Goal: Navigation & Orientation: Find specific page/section

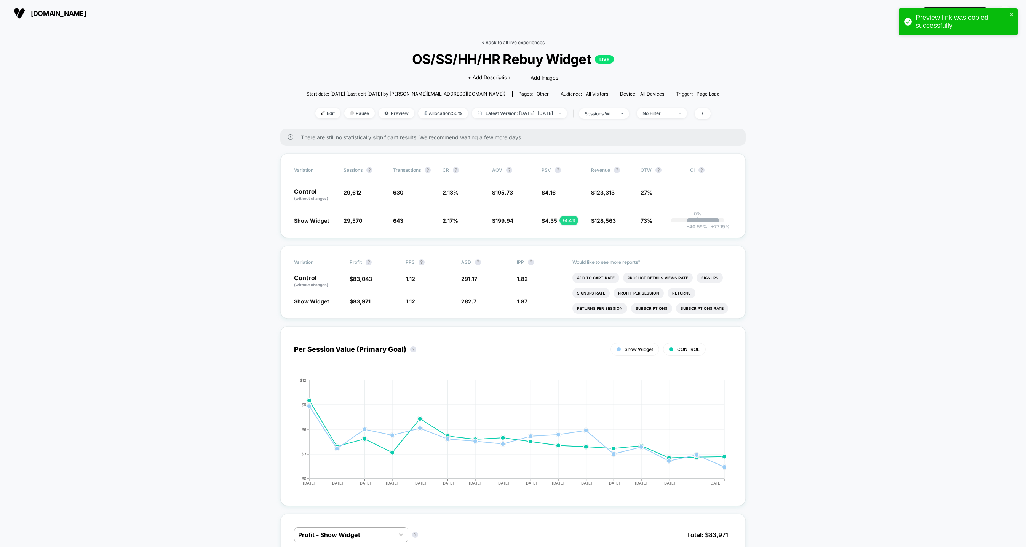
click at [491, 43] on link "< Back to all live experiences" at bounding box center [513, 43] width 63 height 6
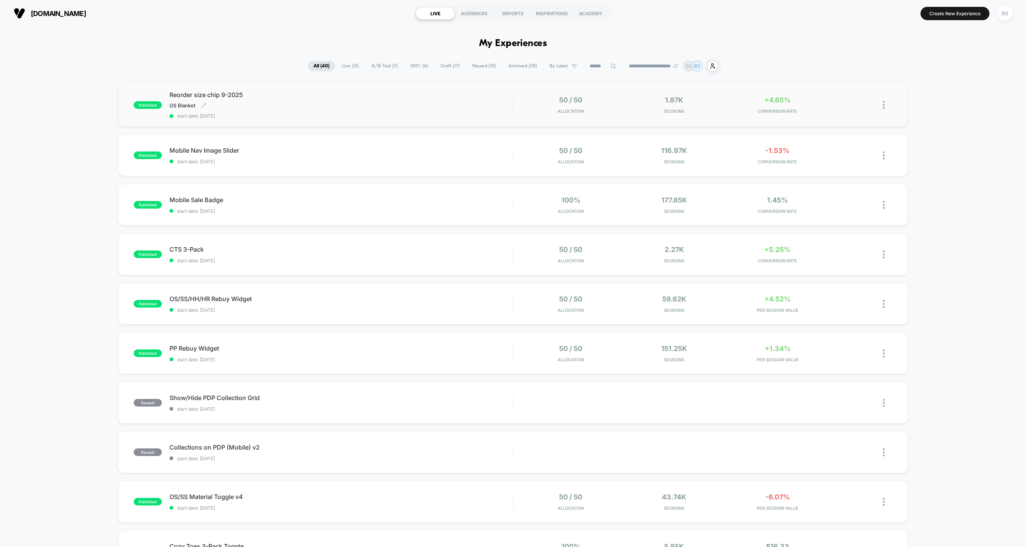
click at [473, 108] on div "Reorder size chip 9-2025 OS Blanket Click to edit experience details OS Blanket…" at bounding box center [341, 105] width 343 height 28
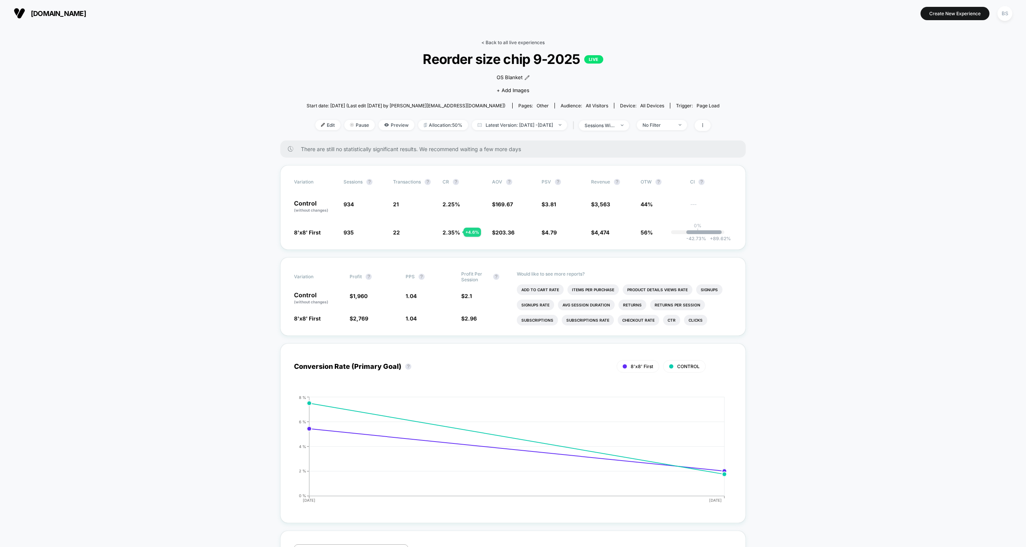
click at [503, 40] on link "< Back to all live experiences" at bounding box center [513, 43] width 63 height 6
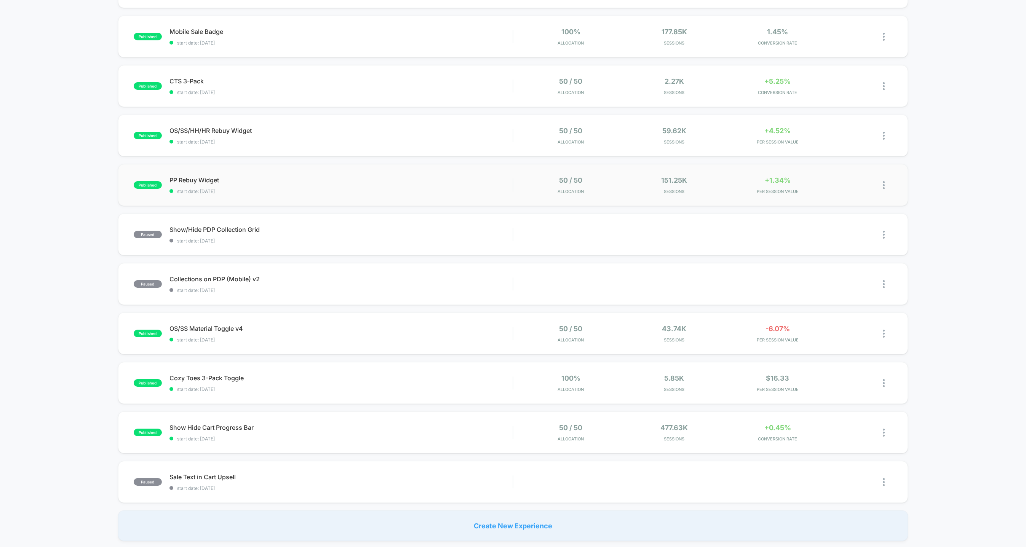
scroll to position [157, 0]
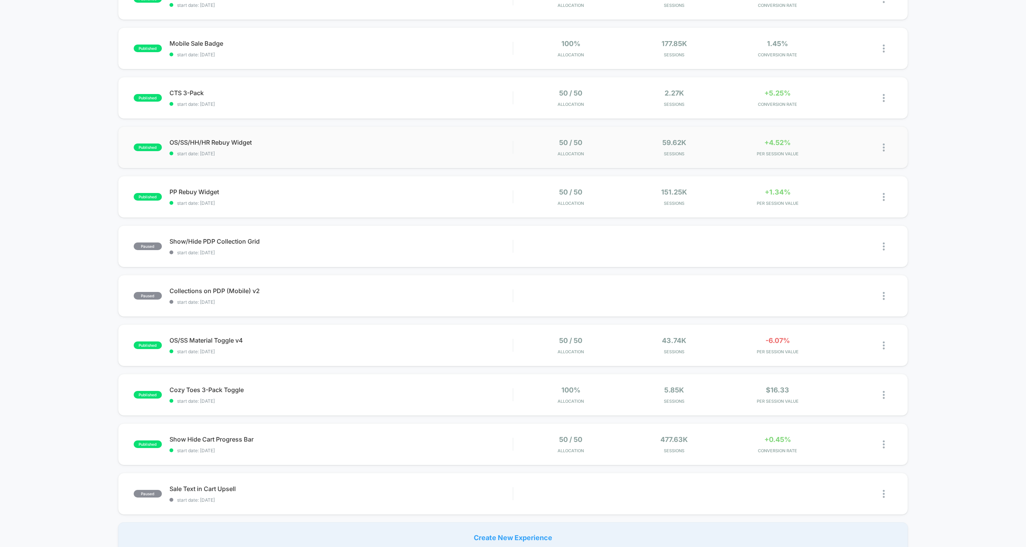
click at [523, 139] on div "50 / 50 Allocation" at bounding box center [571, 148] width 100 height 18
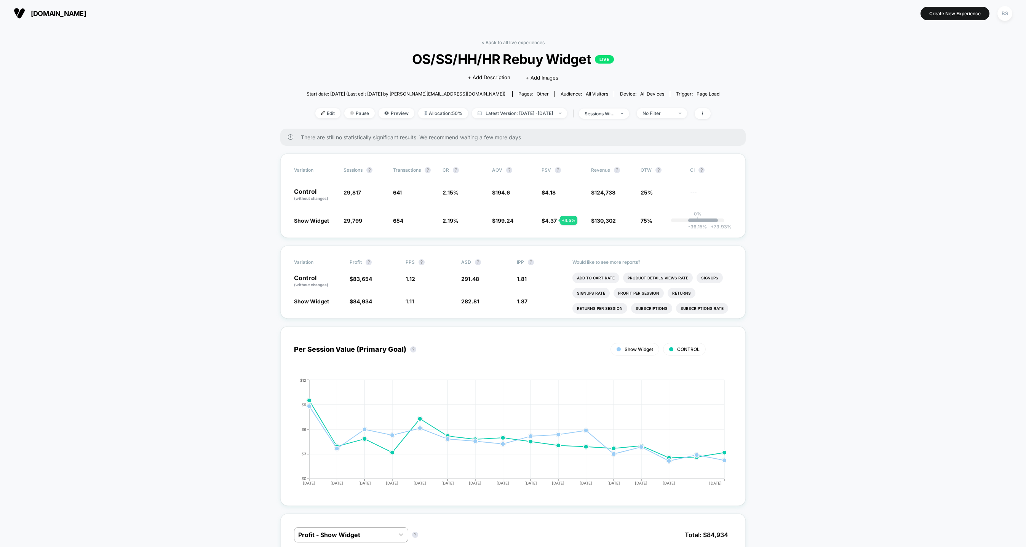
click at [507, 56] on span "OS/SS/HH/HR Rebuy Widget LIVE" at bounding box center [512, 59] width 371 height 16
click at [507, 46] on div "< Back to all live experiences OS/SS/HH/HR Rebuy Widget LIVE Click to edit expe…" at bounding box center [513, 84] width 413 height 89
click at [507, 43] on link "< Back to all live experiences" at bounding box center [513, 43] width 63 height 6
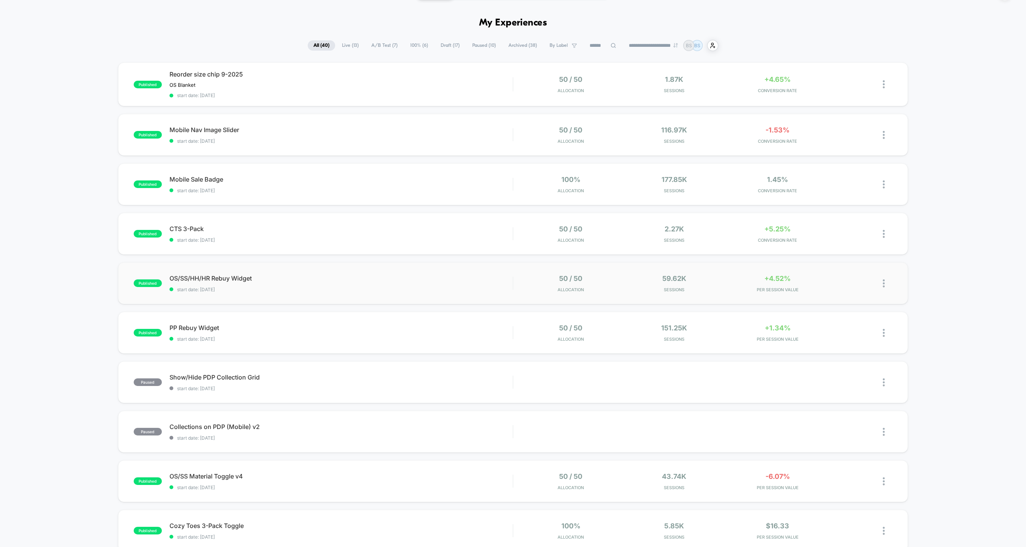
scroll to position [23, 0]
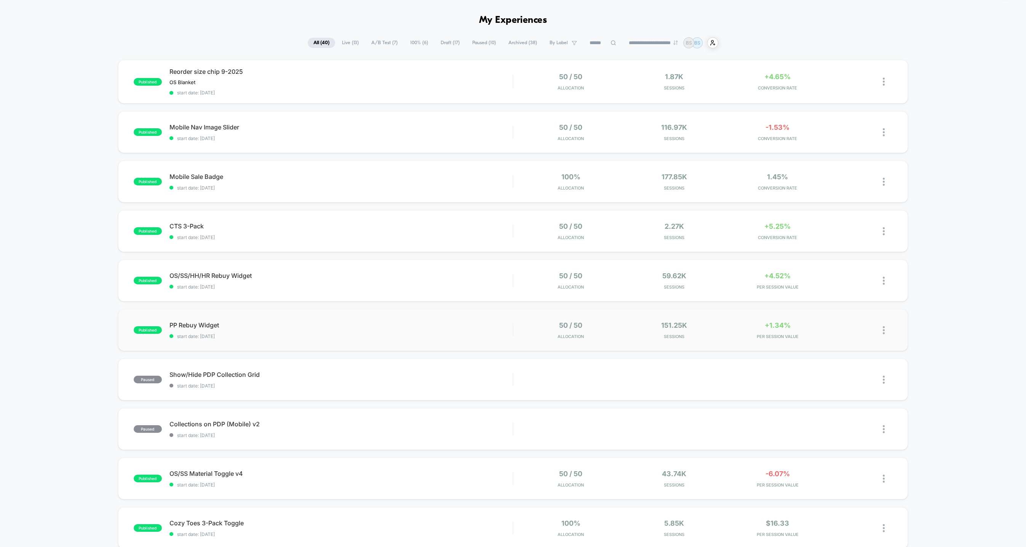
drag, startPoint x: 504, startPoint y: 320, endPoint x: 500, endPoint y: 328, distance: 8.9
click at [500, 328] on div "published PP Rebuy Widget start date: [DATE] 50 / 50 Allocation 151.25k Session…" at bounding box center [513, 330] width 790 height 42
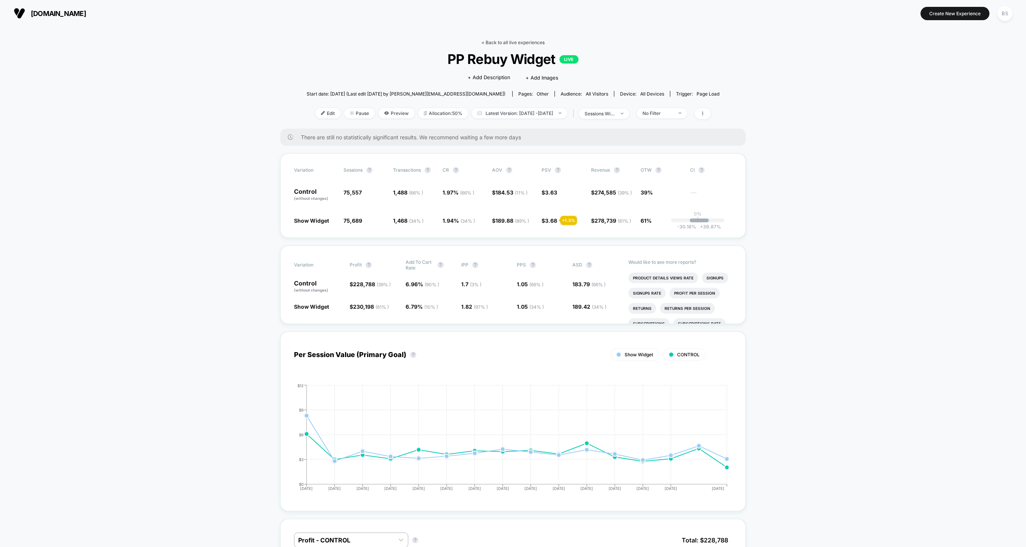
click at [488, 40] on link "< Back to all live experiences" at bounding box center [513, 43] width 63 height 6
